Goal: Transaction & Acquisition: Book appointment/travel/reservation

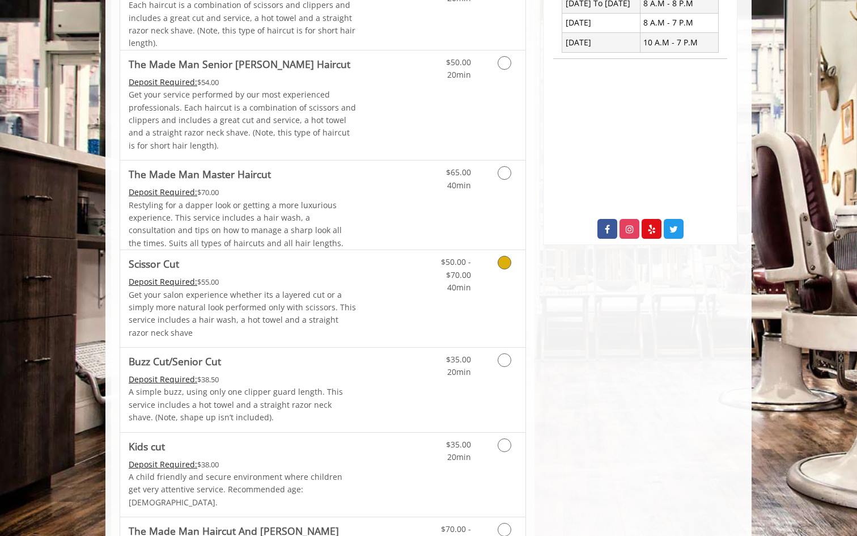
scroll to position [335, 0]
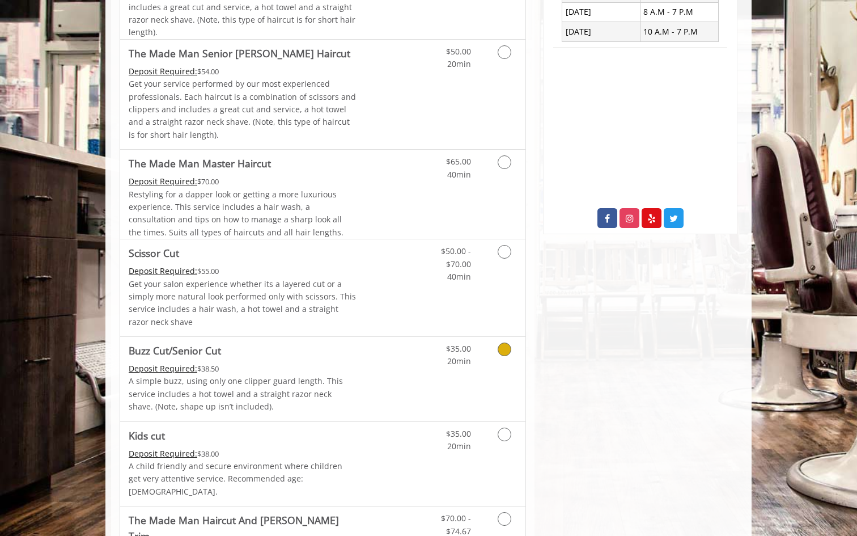
click at [512, 345] on link "Grooming services" at bounding box center [502, 352] width 29 height 31
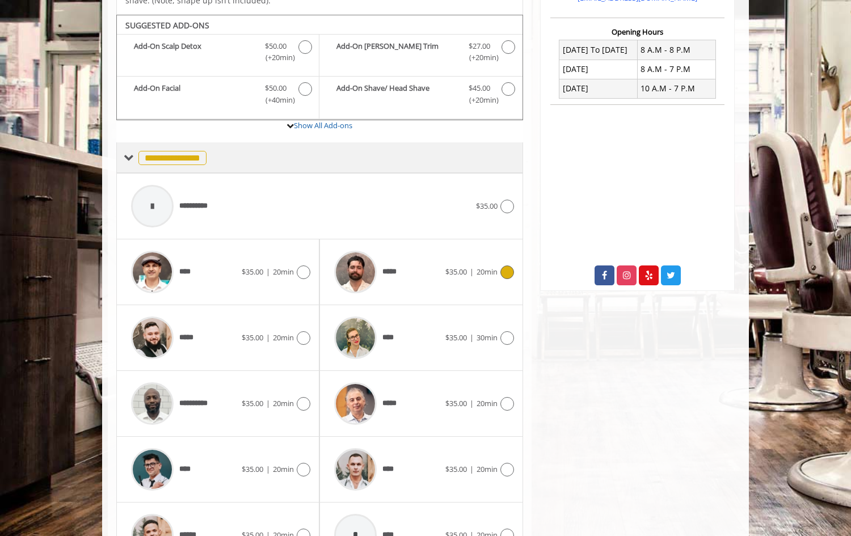
scroll to position [349, 0]
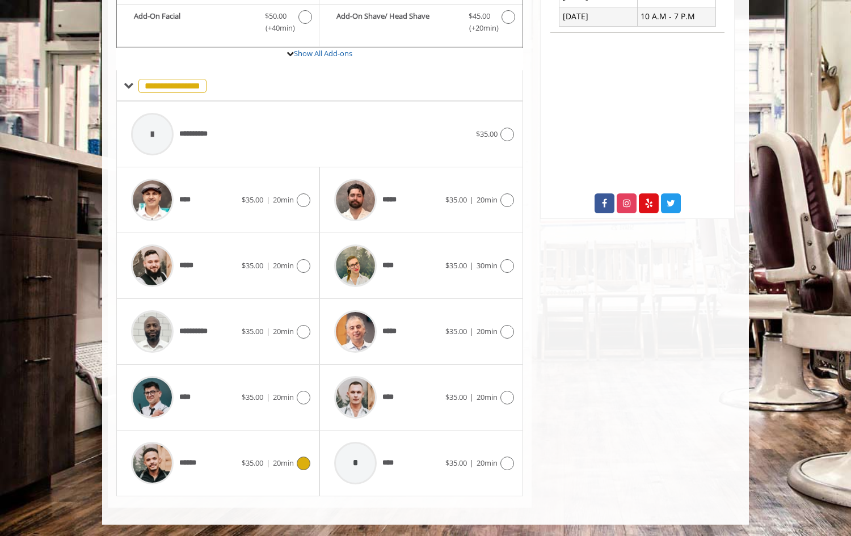
click at [302, 466] on icon at bounding box center [304, 464] width 14 height 14
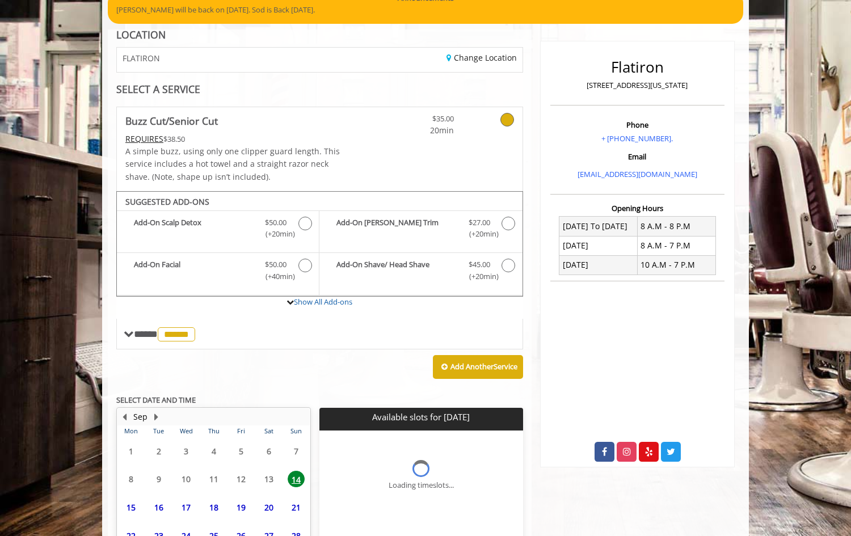
scroll to position [205, 0]
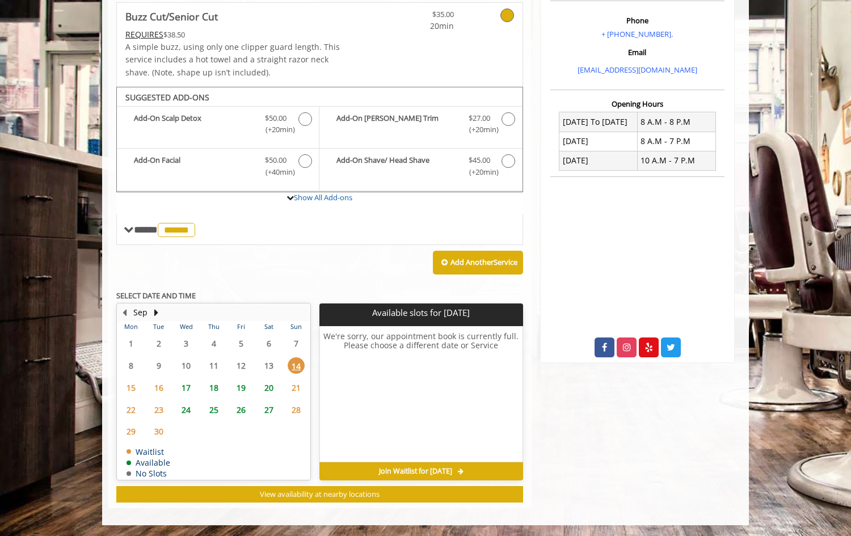
click at [185, 388] on span "17" at bounding box center [185, 387] width 17 height 16
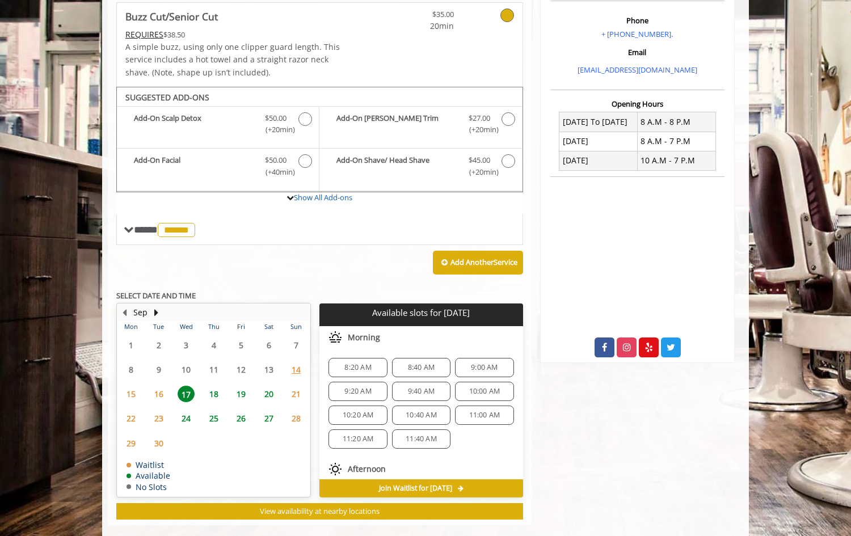
scroll to position [222, 0]
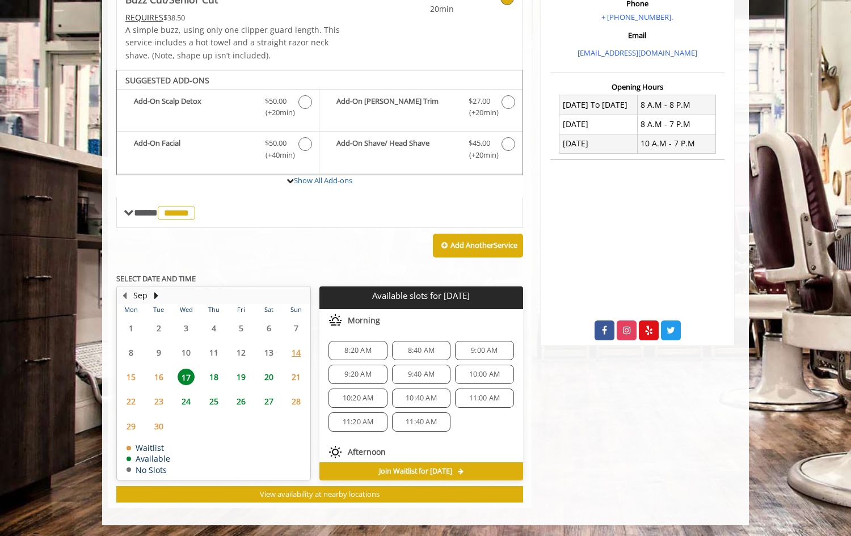
click at [163, 378] on span "16" at bounding box center [158, 377] width 17 height 16
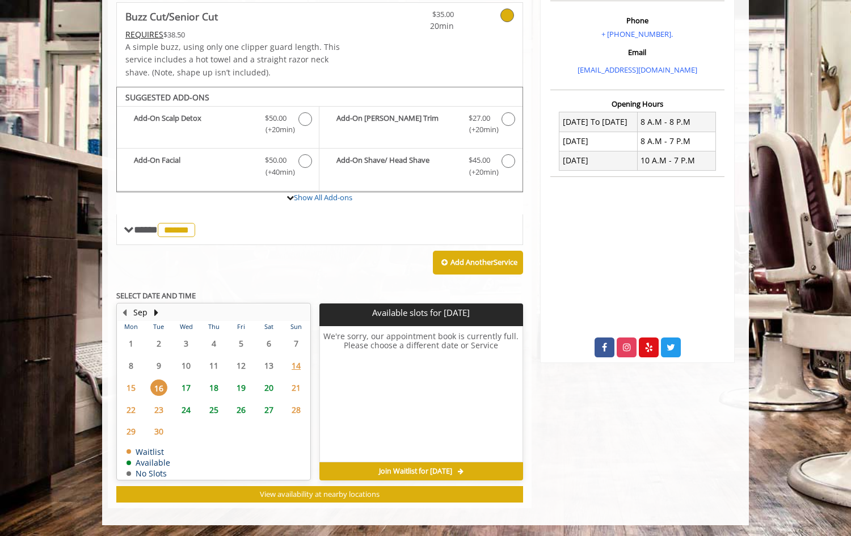
click at [186, 386] on span "17" at bounding box center [185, 387] width 17 height 16
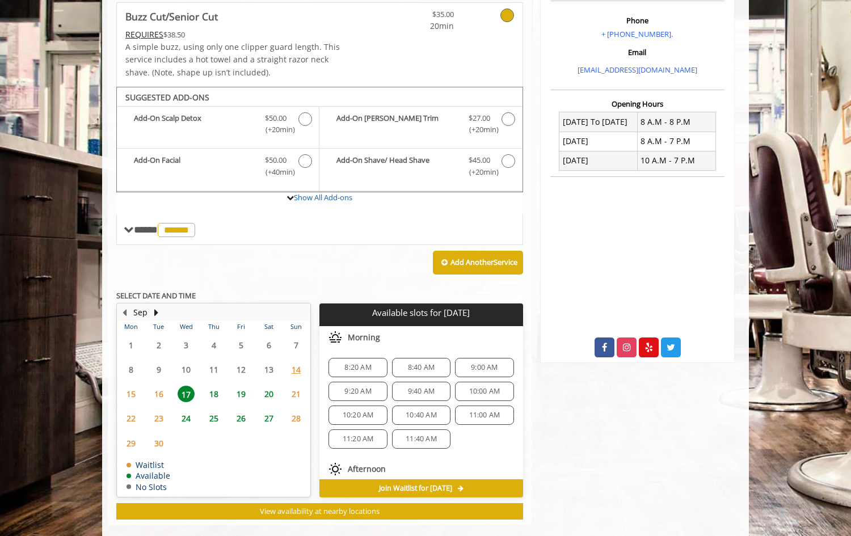
scroll to position [222, 0]
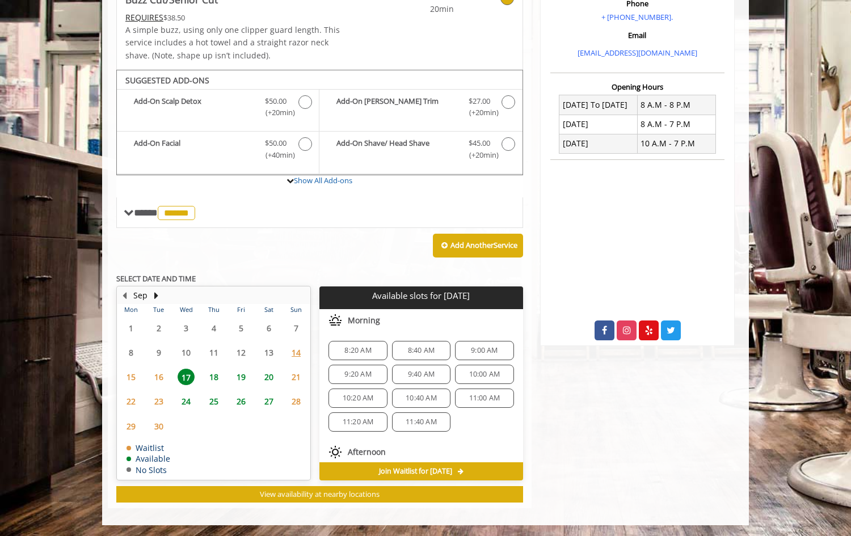
click at [479, 395] on span "11:00 AM" at bounding box center [484, 398] width 31 height 9
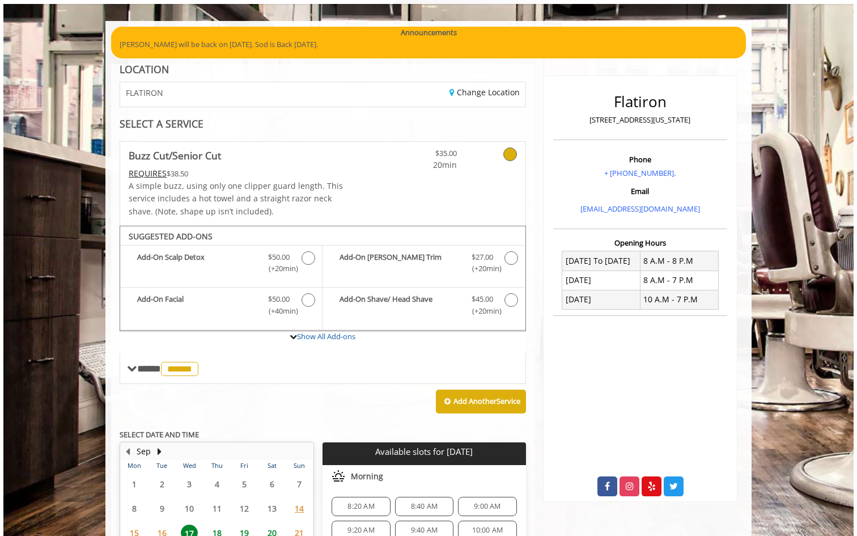
scroll to position [63, 0]
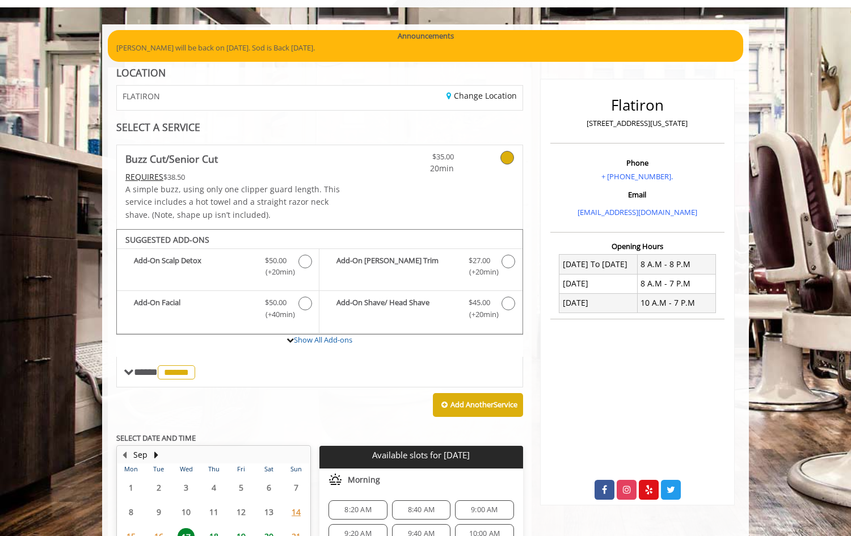
click at [453, 387] on div "Add Another Service" at bounding box center [319, 404] width 407 height 35
click at [453, 401] on b "Add Another Service" at bounding box center [483, 404] width 67 height 10
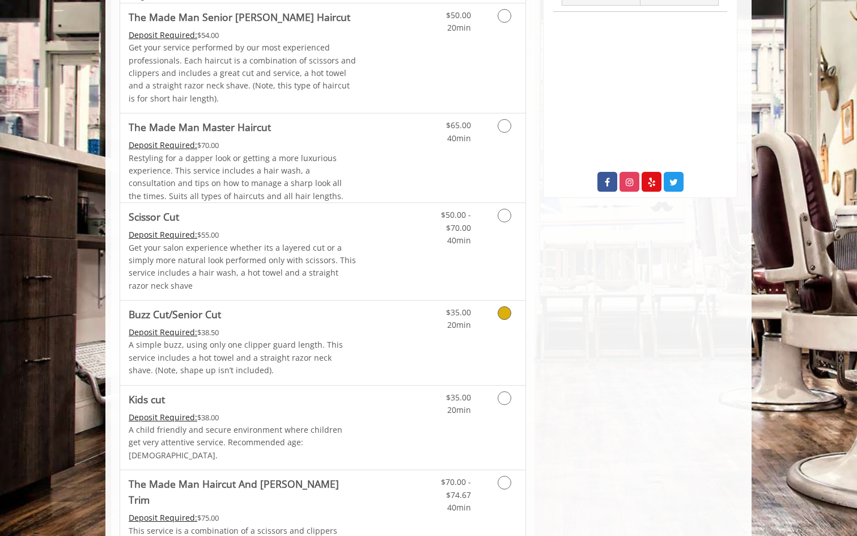
scroll to position [0, 0]
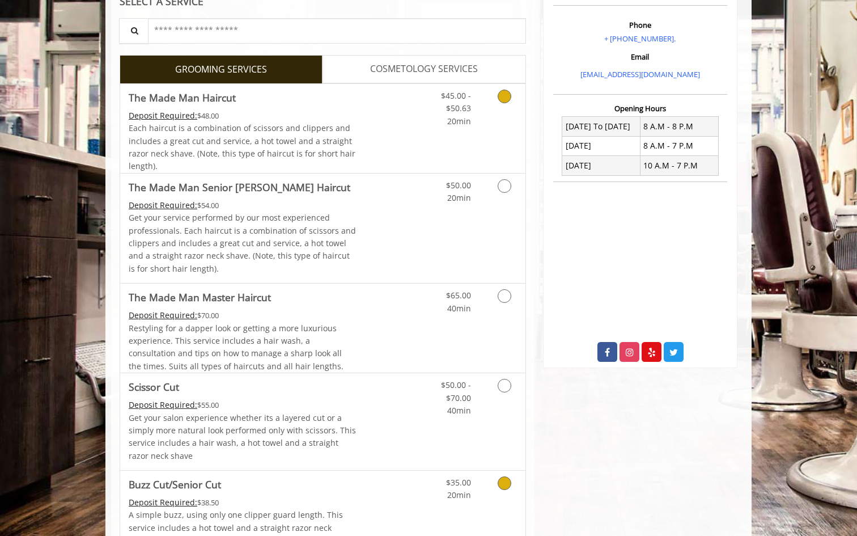
scroll to position [316, 0]
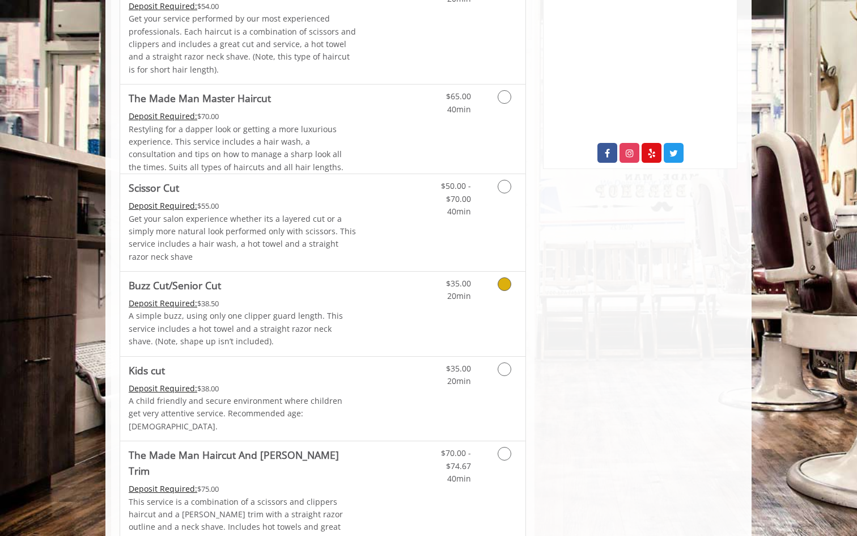
click at [480, 298] on div "Grooming services" at bounding box center [503, 287] width 46 height 31
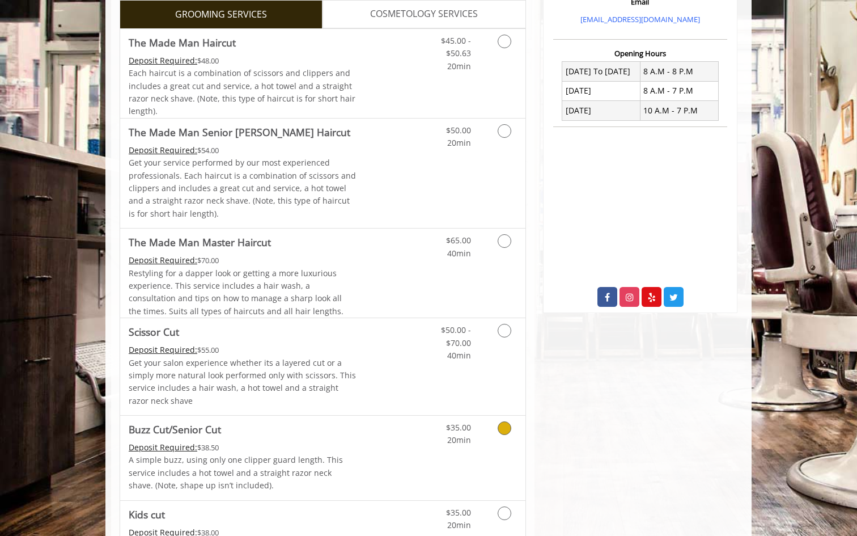
click at [483, 446] on div "Grooming services" at bounding box center [503, 431] width 46 height 31
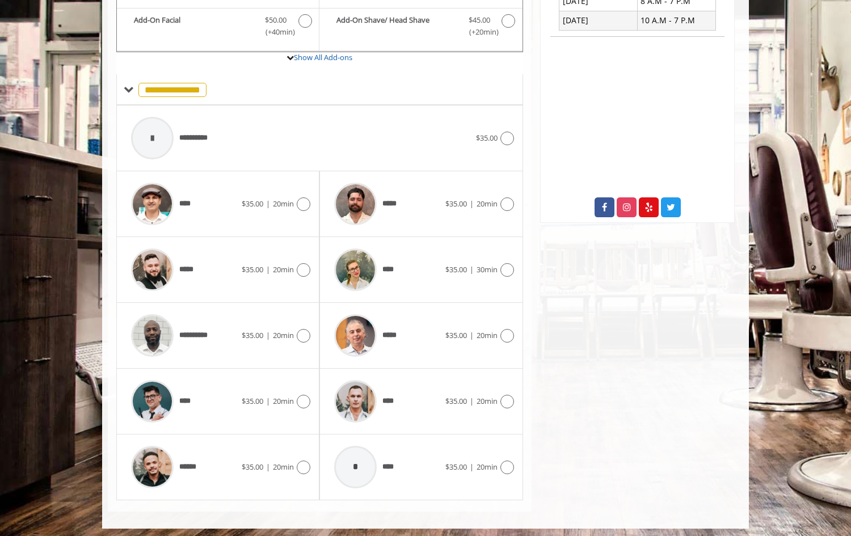
scroll to position [349, 0]
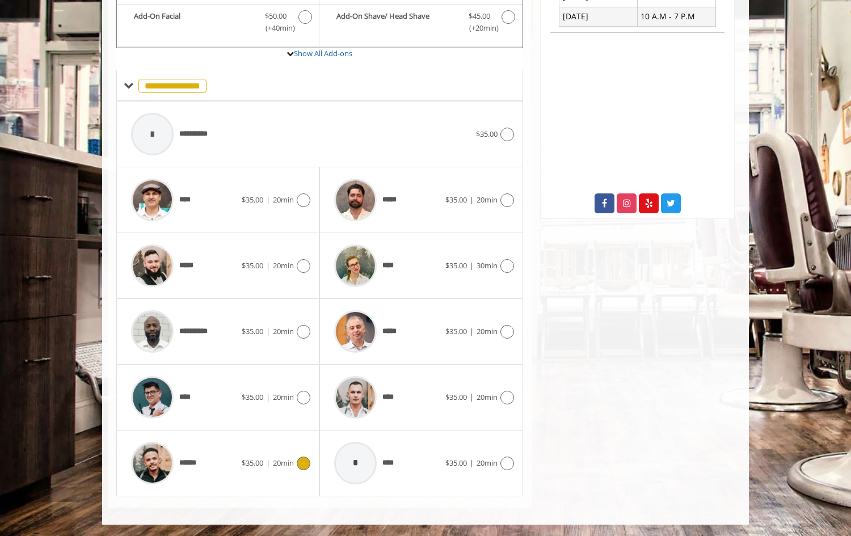
click at [297, 472] on div "****** $35.00 | 20min" at bounding box center [217, 463] width 185 height 54
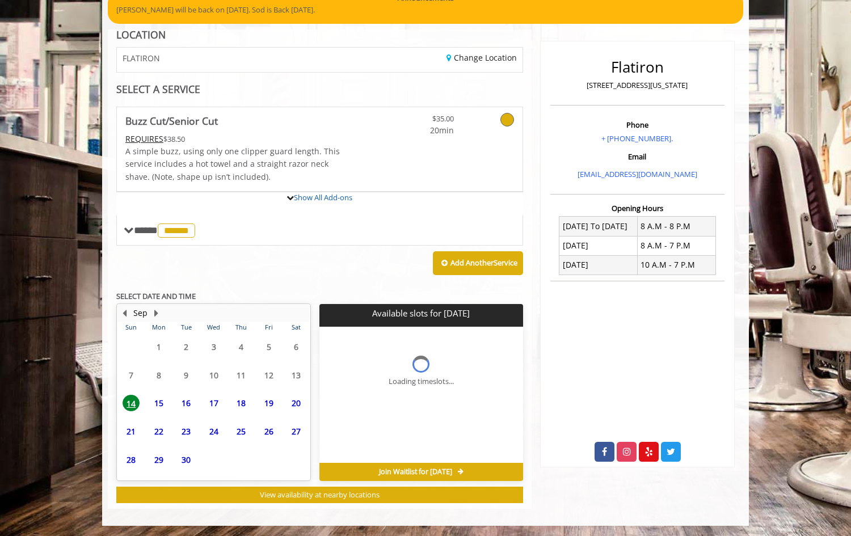
scroll to position [205, 0]
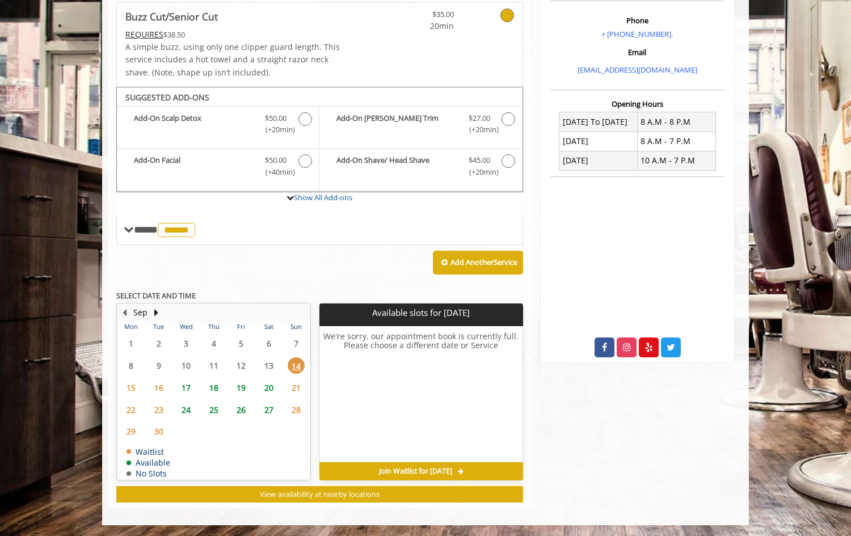
click at [190, 388] on span "17" at bounding box center [185, 387] width 17 height 16
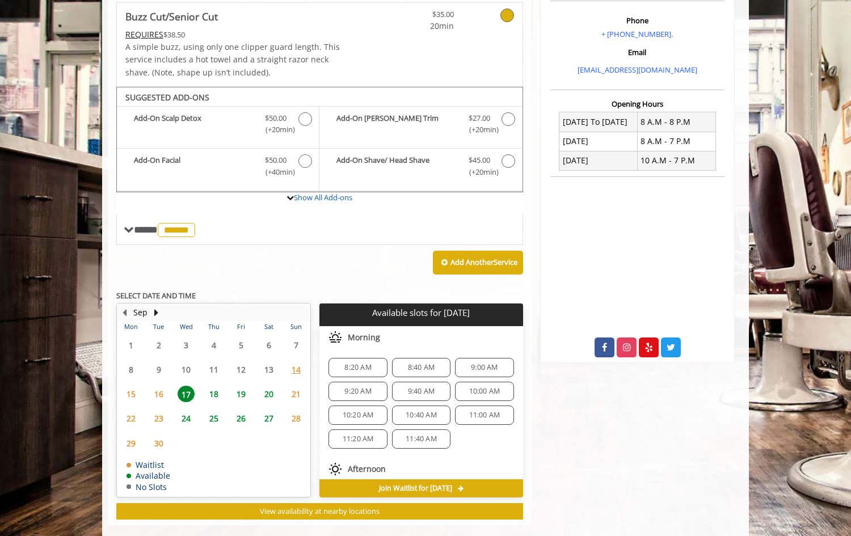
scroll to position [222, 0]
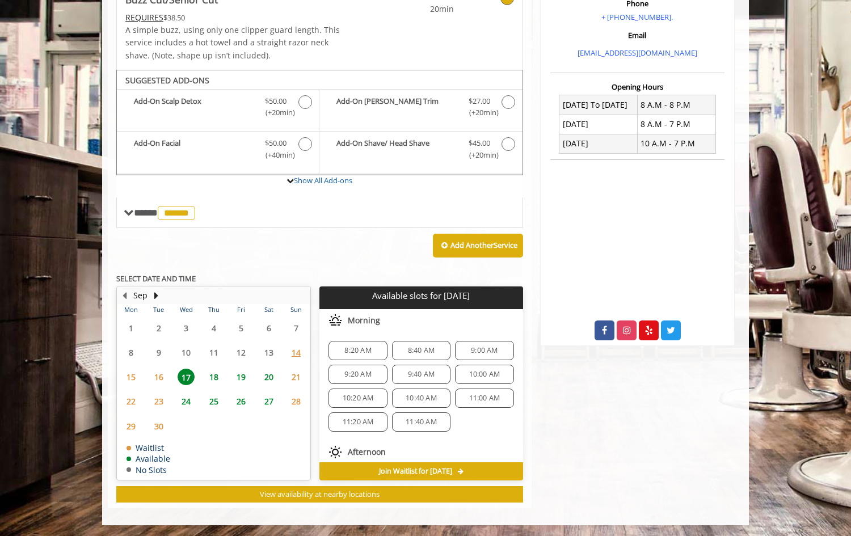
click at [337, 256] on div "Add Another Service" at bounding box center [319, 245] width 407 height 35
click at [460, 401] on span "11:00 AM" at bounding box center [484, 398] width 48 height 9
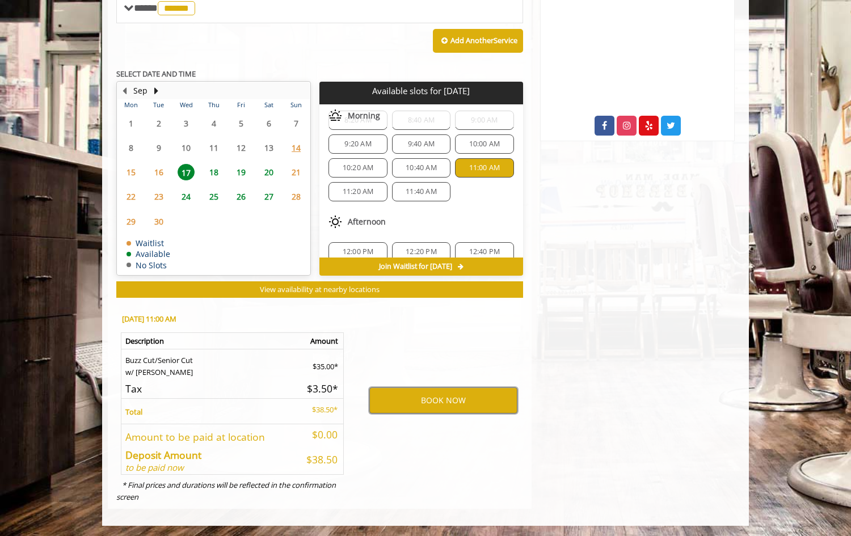
scroll to position [0, 0]
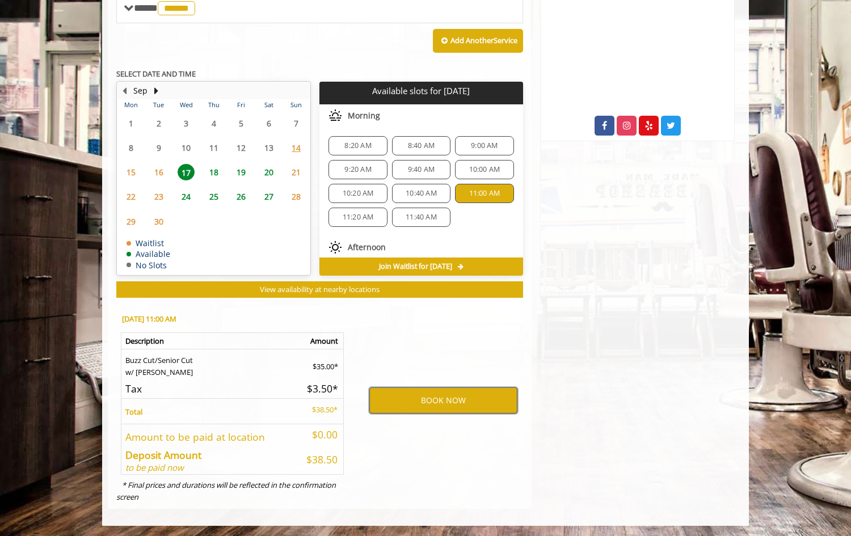
click at [463, 398] on button "BOOK NOW" at bounding box center [443, 400] width 148 height 26
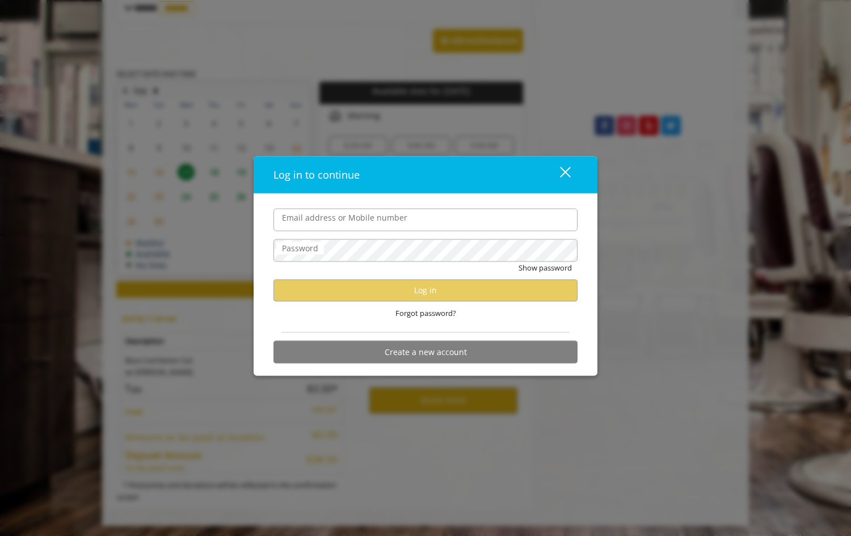
type input "**********"
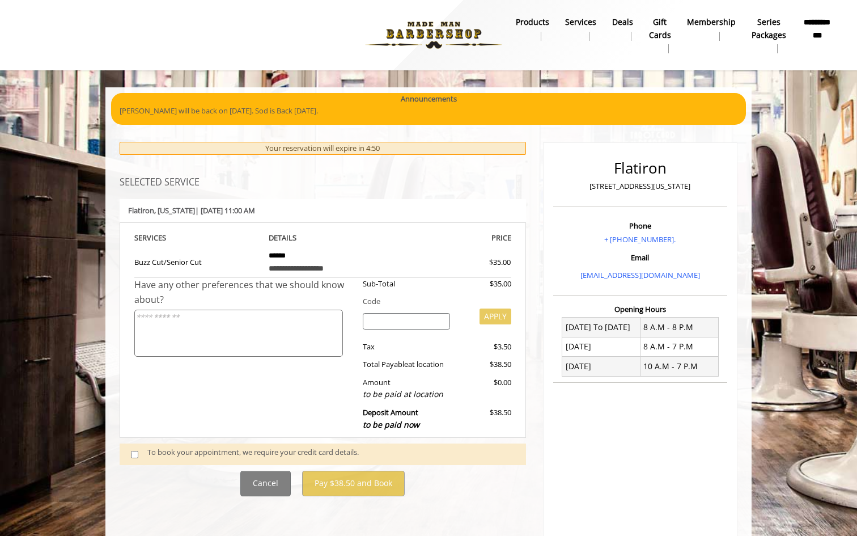
click at [140, 452] on span at bounding box center [138, 453] width 33 height 15
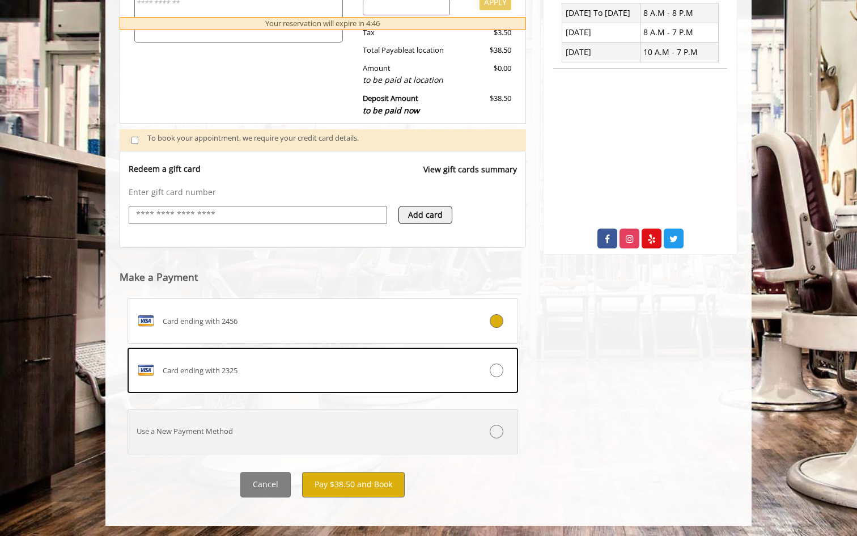
scroll to position [315, 0]
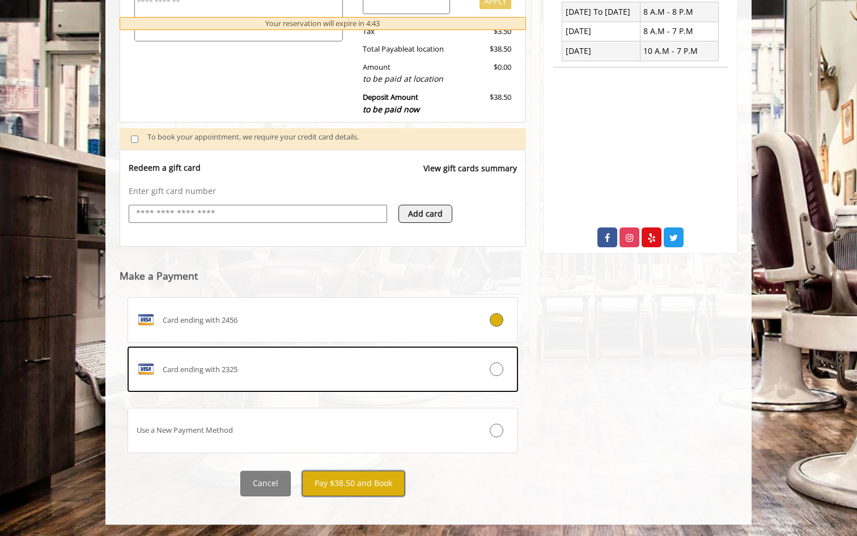
click at [384, 485] on button "Pay $38.50 and Book" at bounding box center [353, 484] width 103 height 26
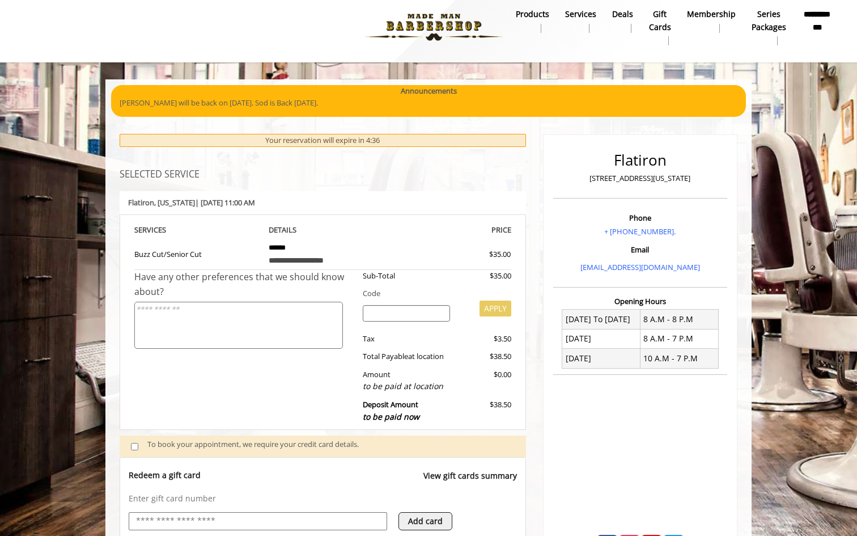
scroll to position [6, 0]
